Goal: Transaction & Acquisition: Obtain resource

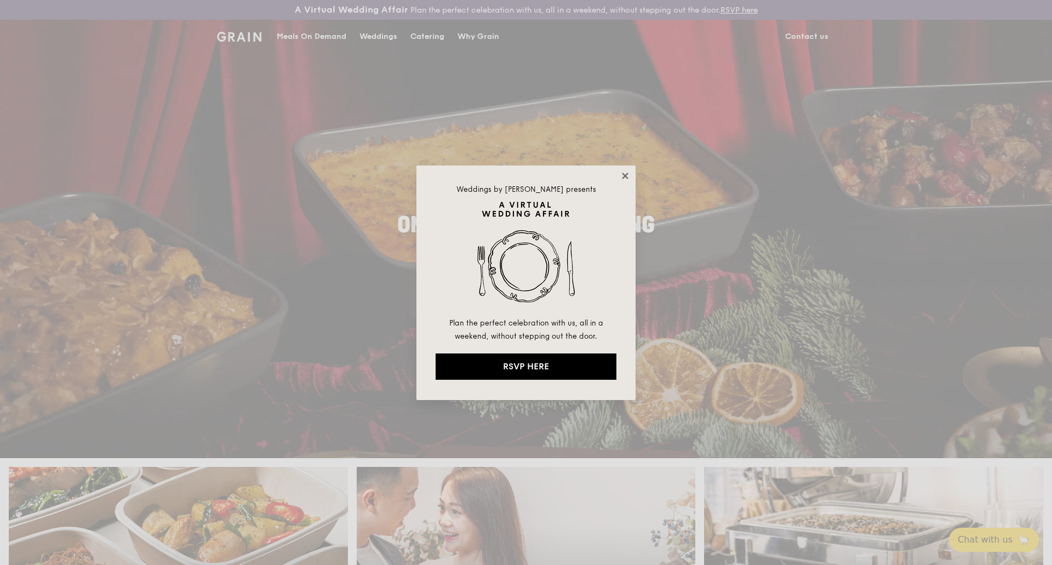
click at [626, 174] on icon at bounding box center [625, 176] width 6 height 6
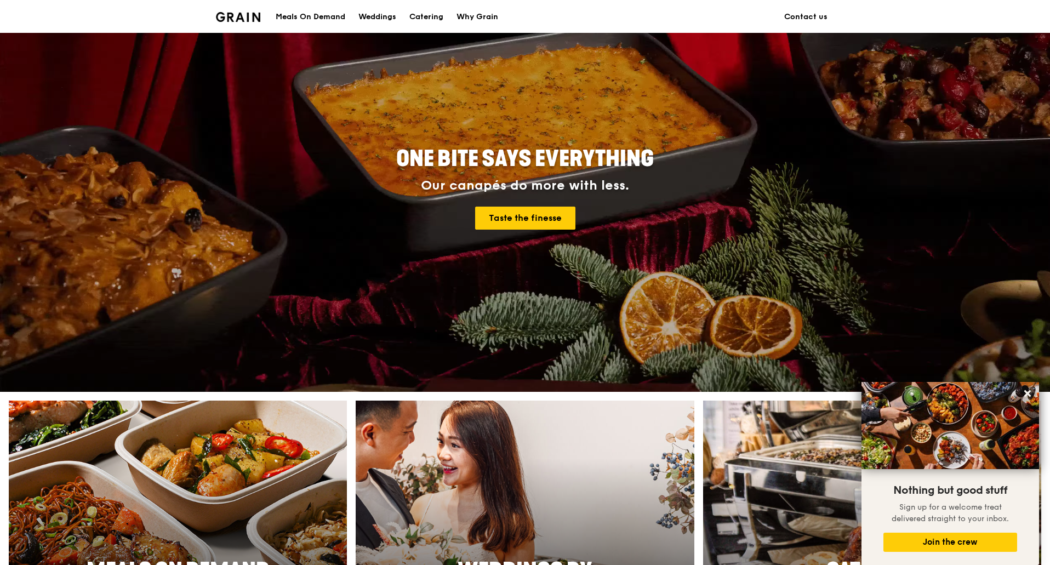
scroll to position [55, 0]
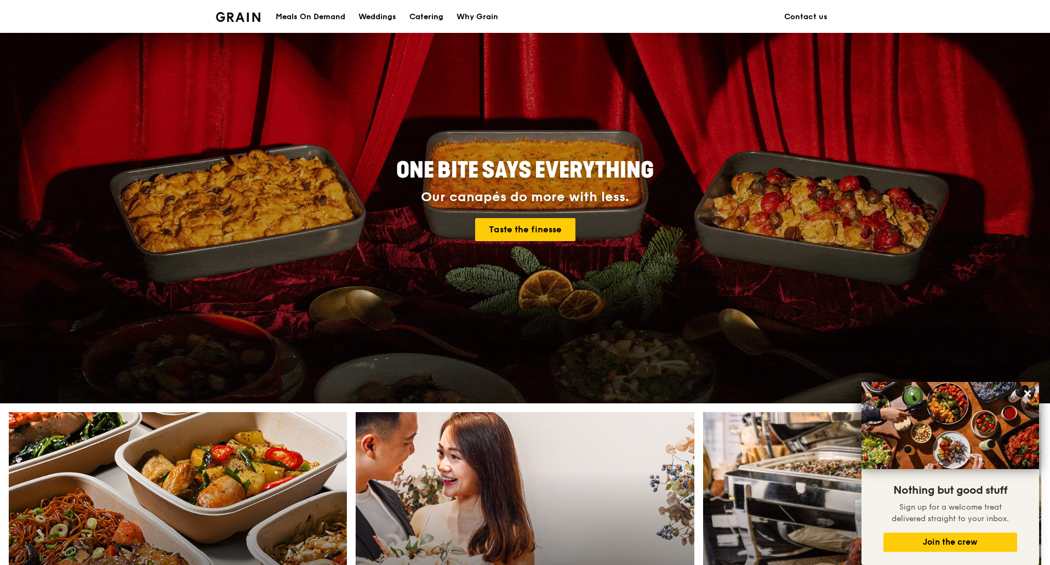
drag, startPoint x: 411, startPoint y: 14, endPoint x: 418, endPoint y: 14, distance: 7.1
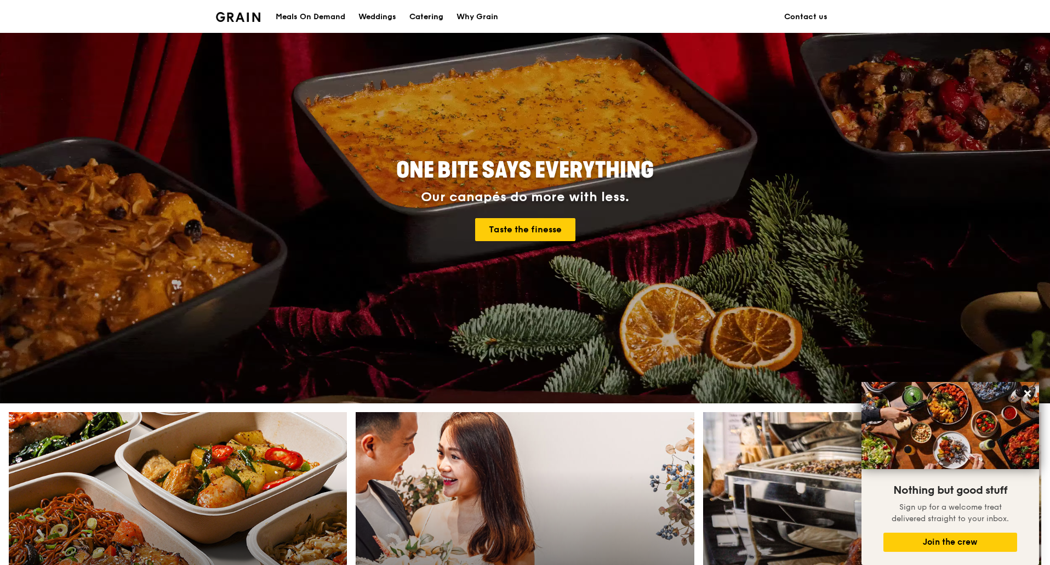
click at [413, 14] on div "Catering" at bounding box center [426, 17] width 34 height 33
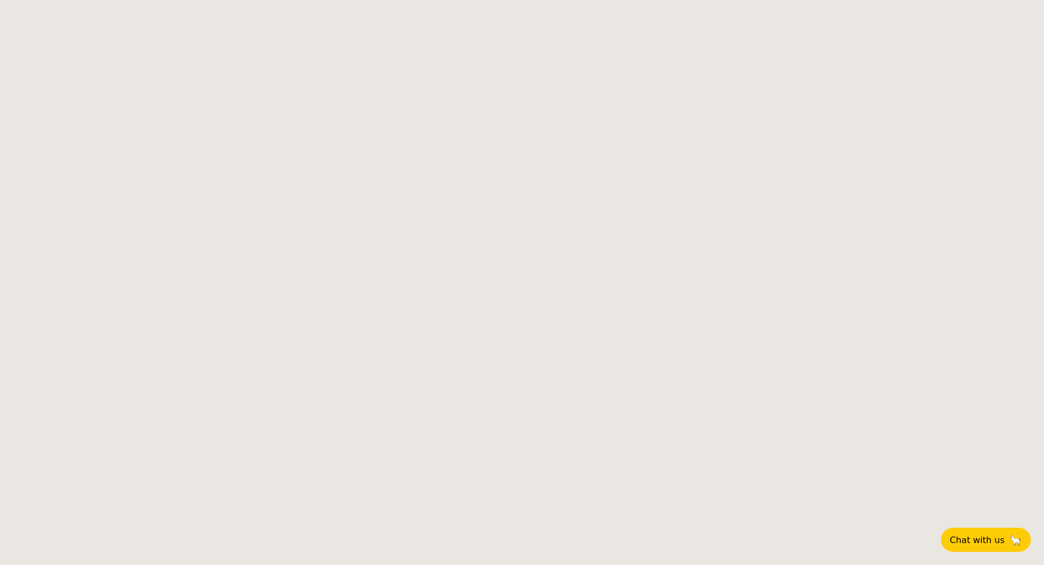
select select
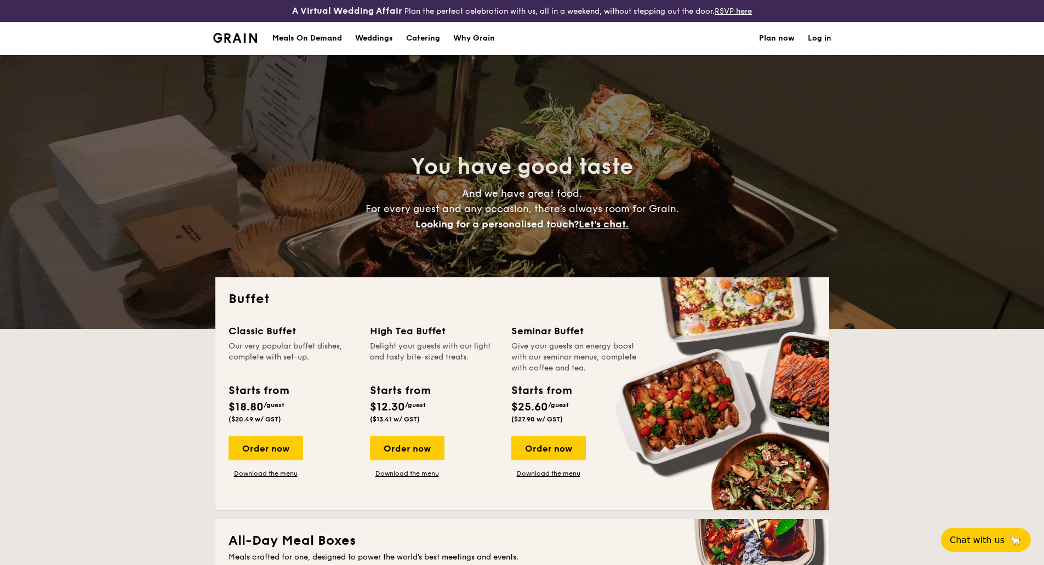
click at [284, 469] on div "Order now Download the menu" at bounding box center [266, 457] width 75 height 42
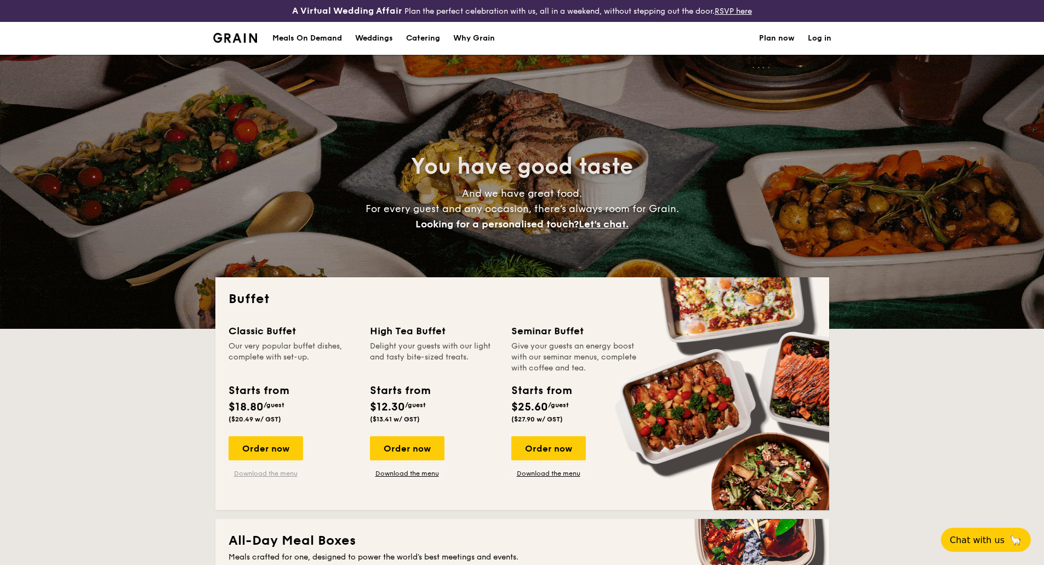
click at [287, 472] on link "Download the menu" at bounding box center [266, 473] width 75 height 9
